Goal: Subscribe to service/newsletter

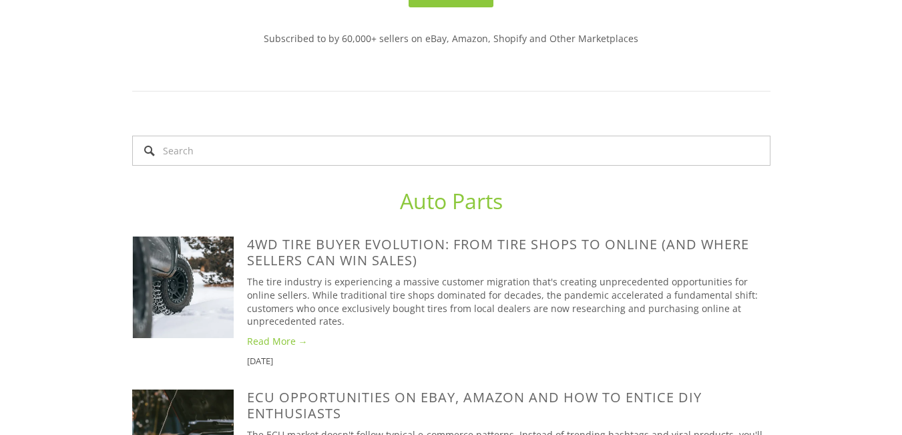
scroll to position [267, 0]
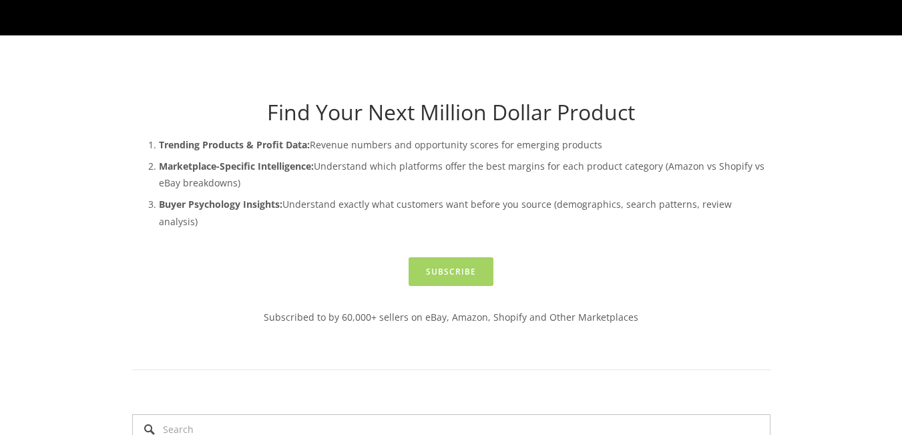
click at [451, 257] on link "Subscribe" at bounding box center [450, 271] width 85 height 29
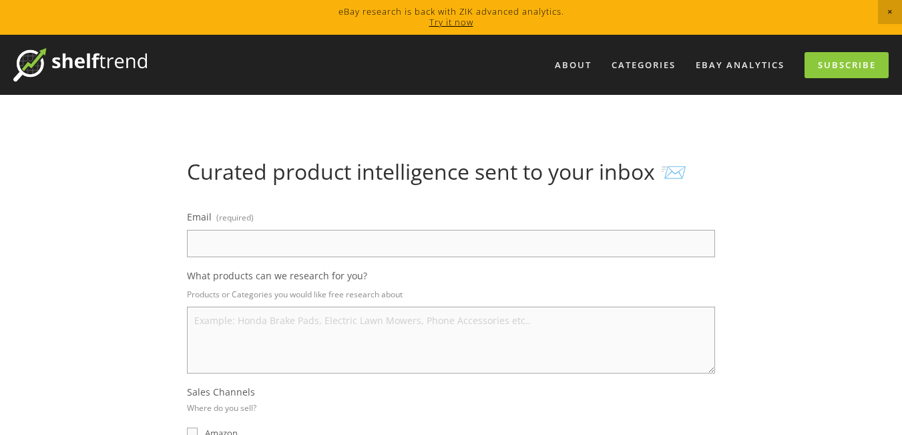
click at [297, 249] on input "Email (required)" at bounding box center [451, 243] width 528 height 27
type input "sulemanmunir82@gmail.com"
click at [268, 324] on textarea "What products can we research for you?" at bounding box center [451, 339] width 528 height 67
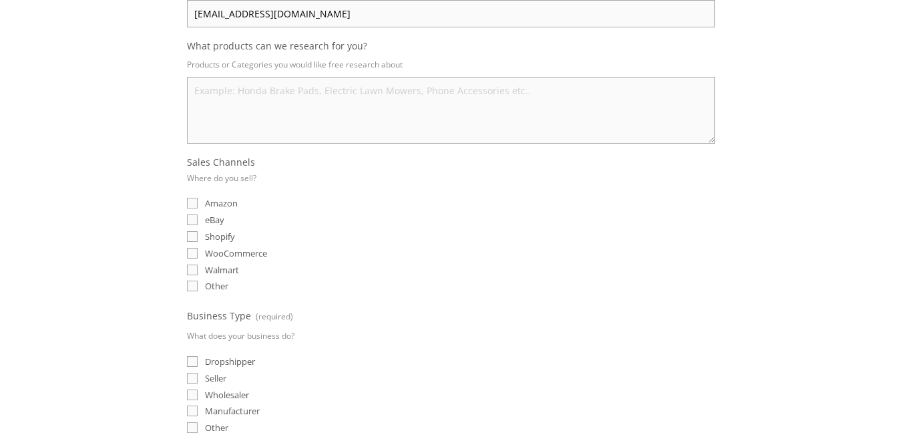
scroll to position [267, 0]
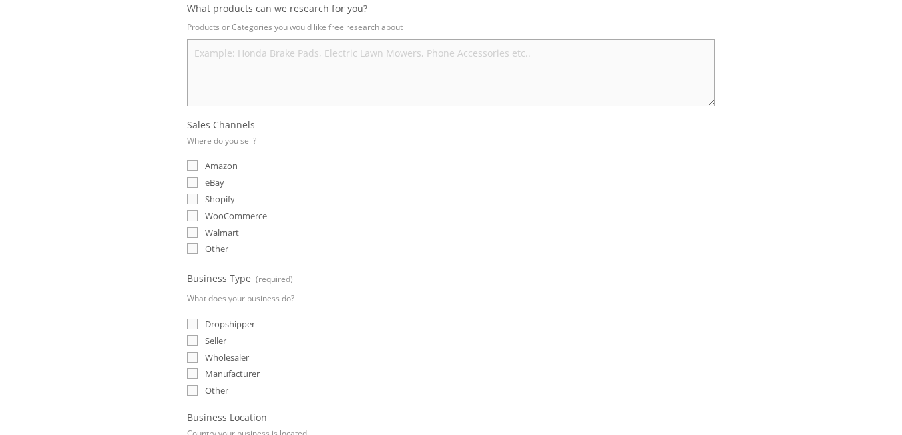
click at [192, 178] on input "eBay" at bounding box center [192, 182] width 11 height 11
checkbox input "true"
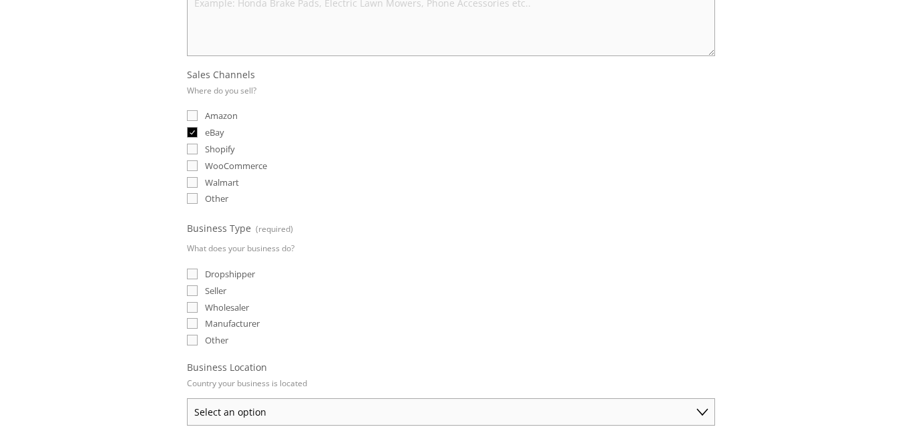
scroll to position [334, 0]
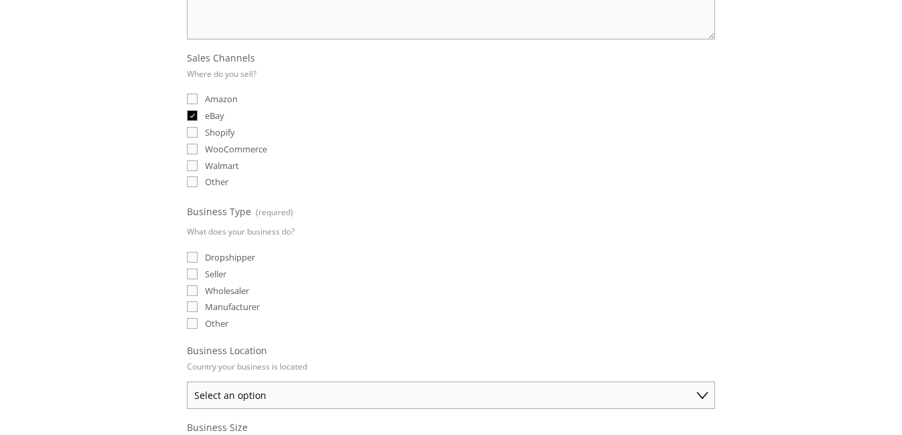
click at [188, 258] on input "Dropshipper" at bounding box center [192, 257] width 11 height 11
checkbox input "true"
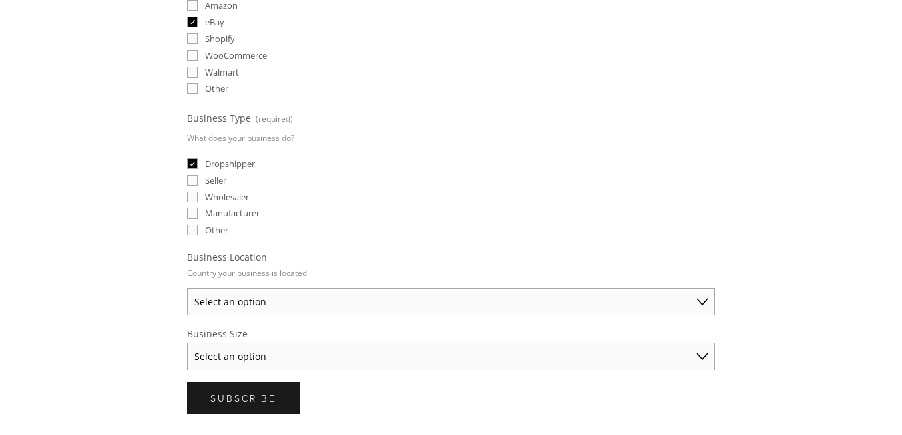
scroll to position [467, 0]
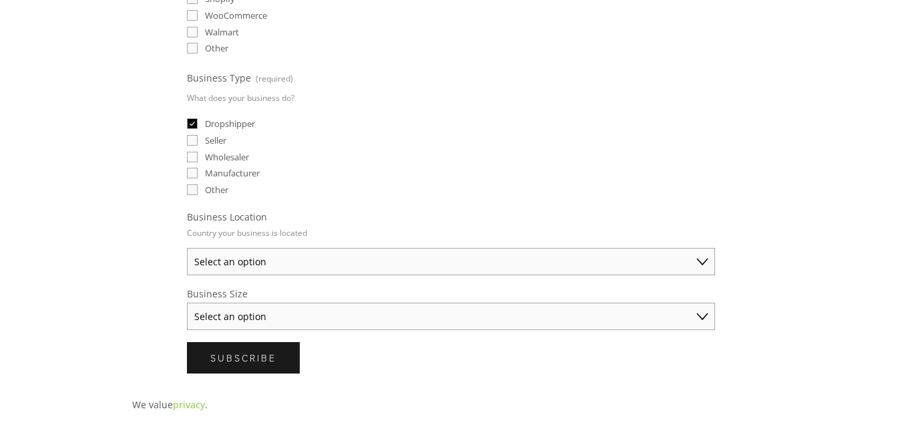
click at [250, 264] on select "Select an option Australia United States United Kingdom China Japan Germany Can…" at bounding box center [451, 261] width 528 height 27
select select "United States"
click at [187, 248] on select "Select an option Australia United States United Kingdom China Japan Germany Can…" at bounding box center [451, 261] width 528 height 27
click at [245, 314] on select "Select an option Solo Merchant (under $50K annual sales) Small Business ($50K -…" at bounding box center [451, 315] width 528 height 27
select select "Small Business ($50K - $250K annual sales)"
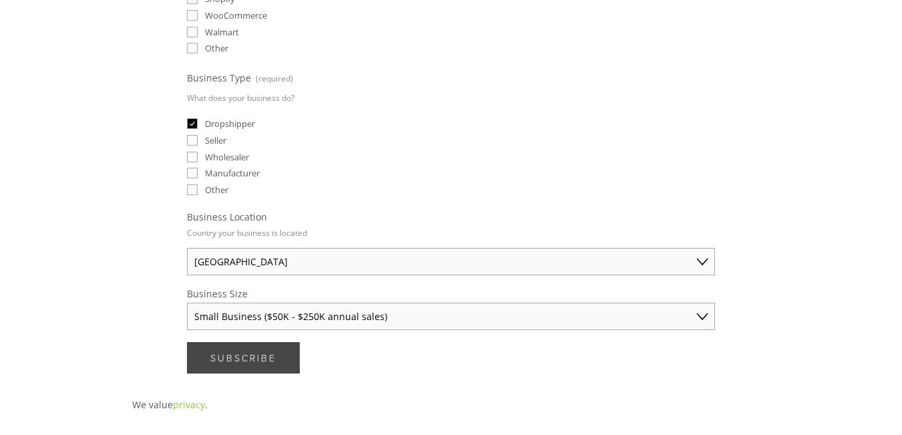
click at [187, 302] on select "Select an option Solo Merchant (under $50K annual sales) Small Business ($50K -…" at bounding box center [451, 315] width 528 height 27
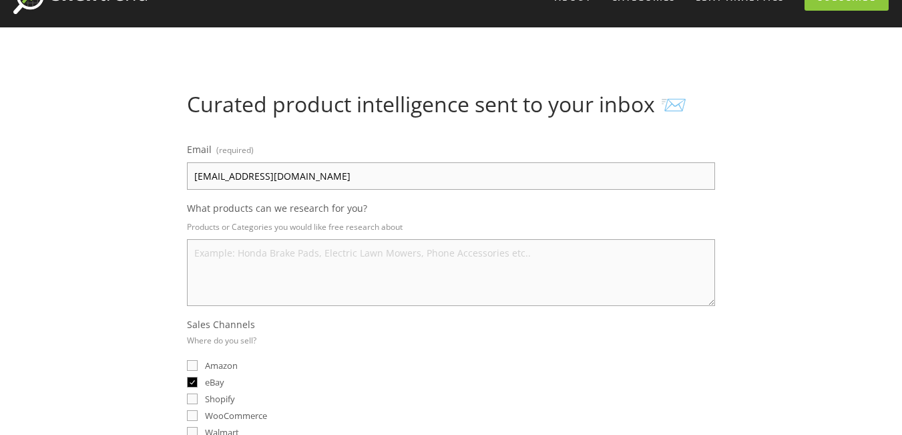
scroll to position [67, 0]
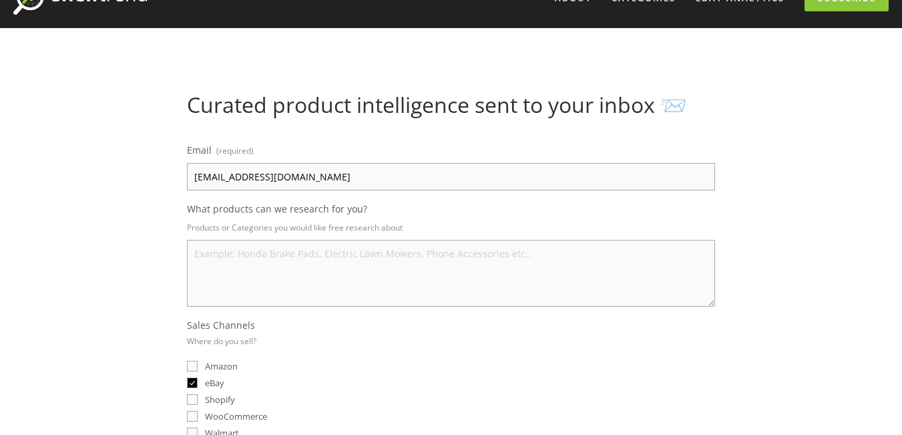
click at [296, 288] on textarea "What products can we research for you?" at bounding box center [451, 273] width 528 height 67
drag, startPoint x: 186, startPoint y: 206, endPoint x: 225, endPoint y: 211, distance: 39.1
click at [199, 207] on span "What products can we research for you?" at bounding box center [277, 208] width 180 height 13
click at [281, 224] on p "Products or Categories you would like free research about" at bounding box center [451, 227] width 528 height 19
click at [363, 262] on textarea "What products can we research for you?" at bounding box center [451, 273] width 528 height 67
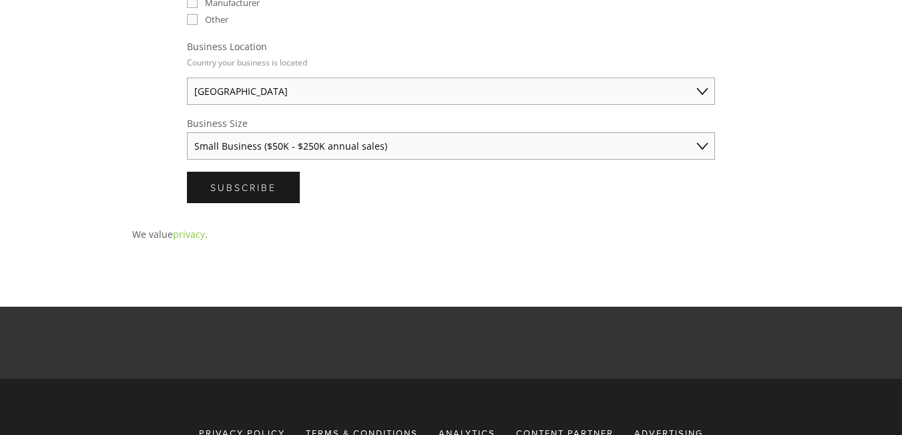
scroll to position [734, 0]
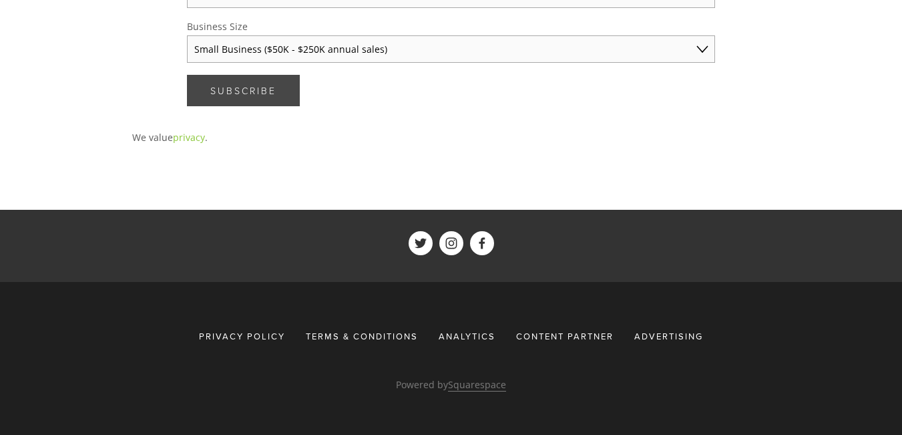
type textarea "All accessories"
click at [228, 79] on button "Subscribe Subscribe" at bounding box center [243, 90] width 113 height 31
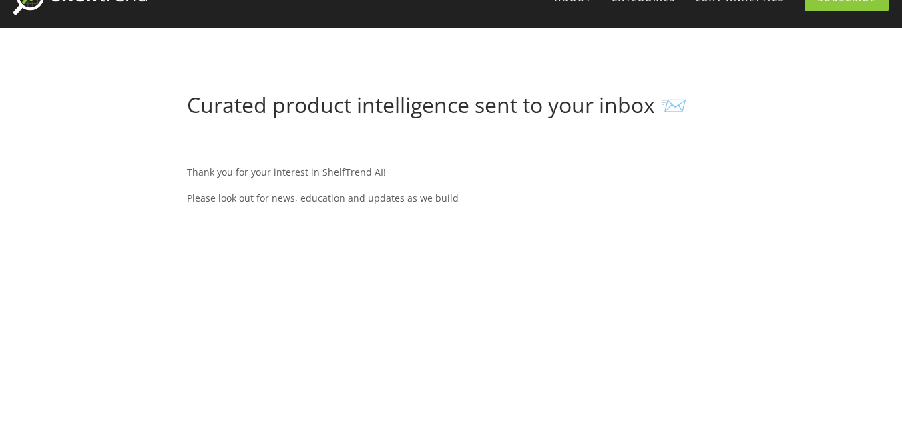
scroll to position [0, 0]
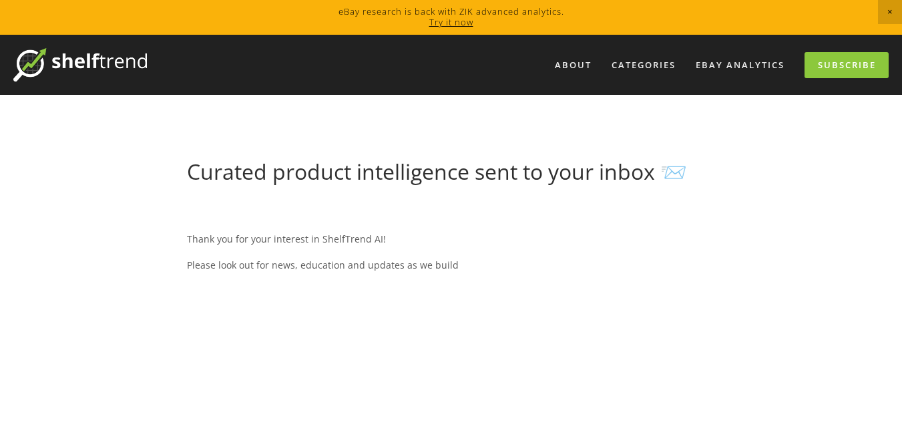
click at [90, 63] on img at bounding box center [79, 64] width 133 height 33
